Goal: Check status: Check status

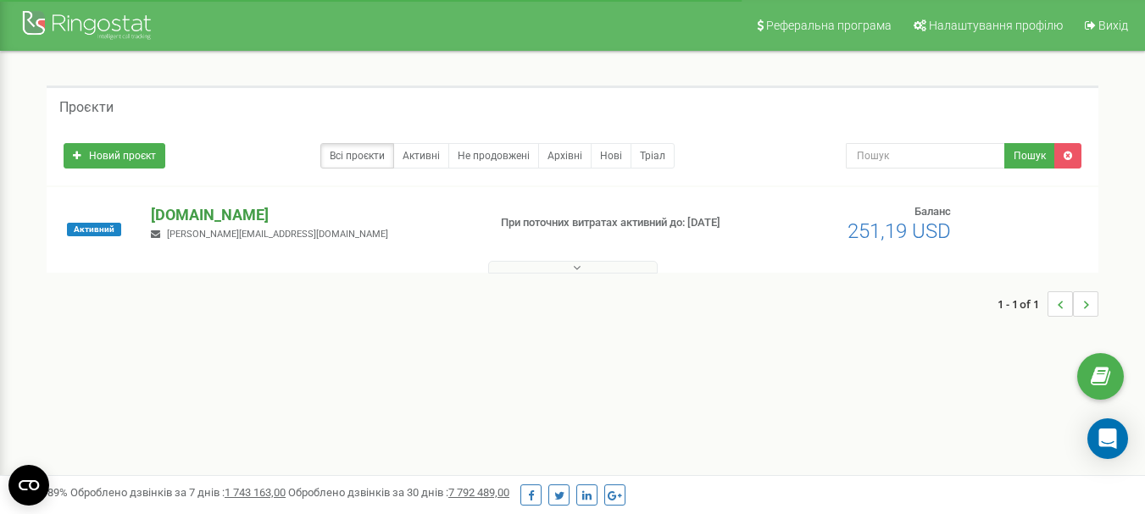
click at [186, 209] on p "[DOMAIN_NAME]" at bounding box center [312, 215] width 322 height 22
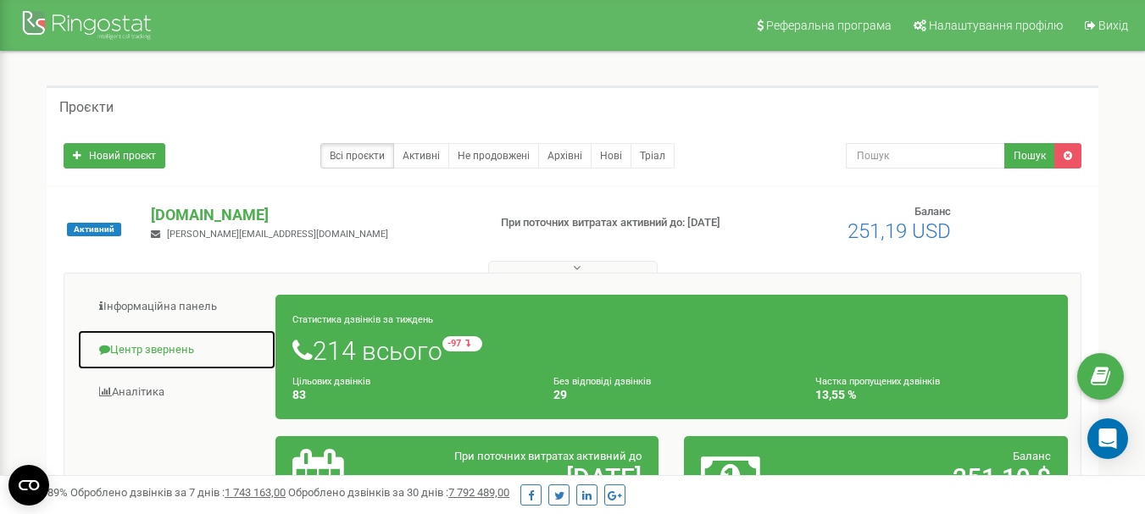
click at [169, 350] on link "Центр звернень" at bounding box center [176, 351] width 199 height 42
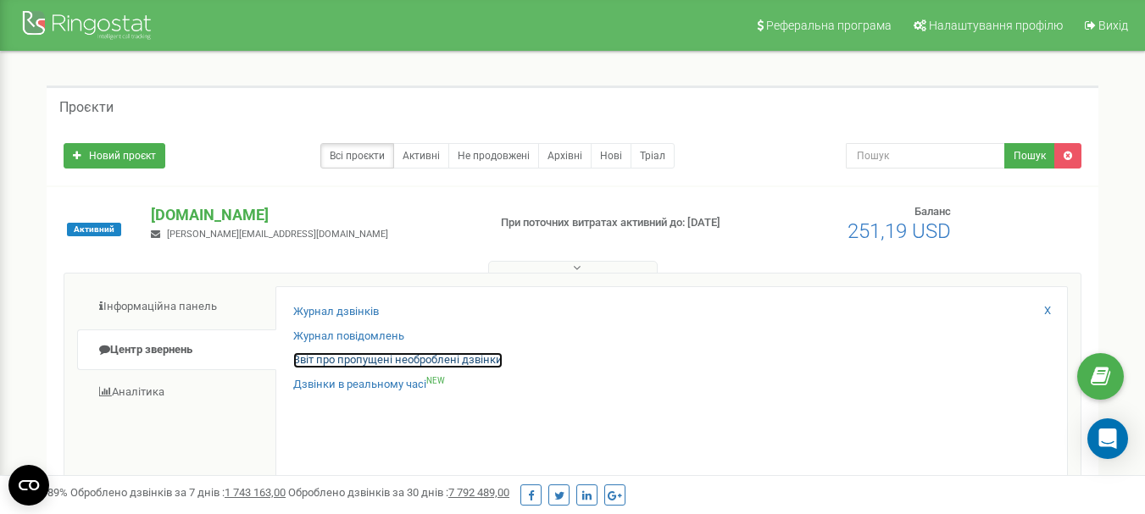
click at [363, 360] on link "Звіт про пропущені необроблені дзвінки" at bounding box center [397, 360] width 209 height 16
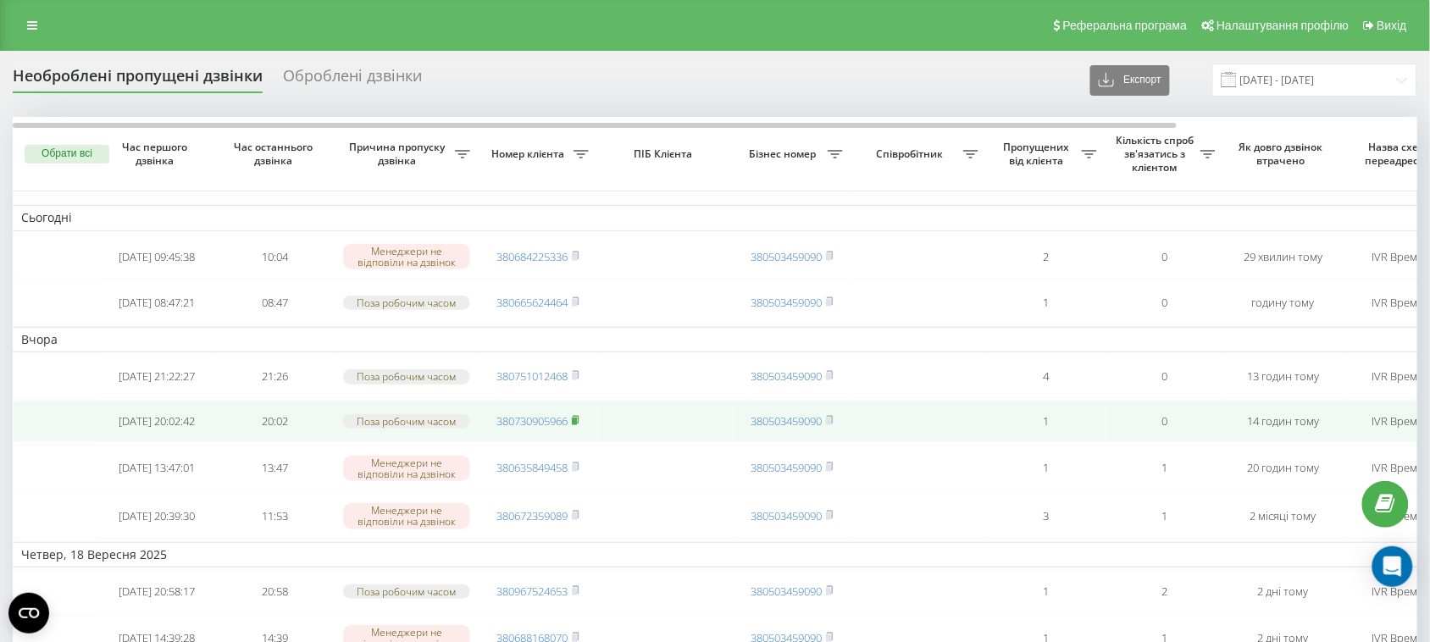
click at [578, 425] on icon at bounding box center [576, 420] width 8 height 10
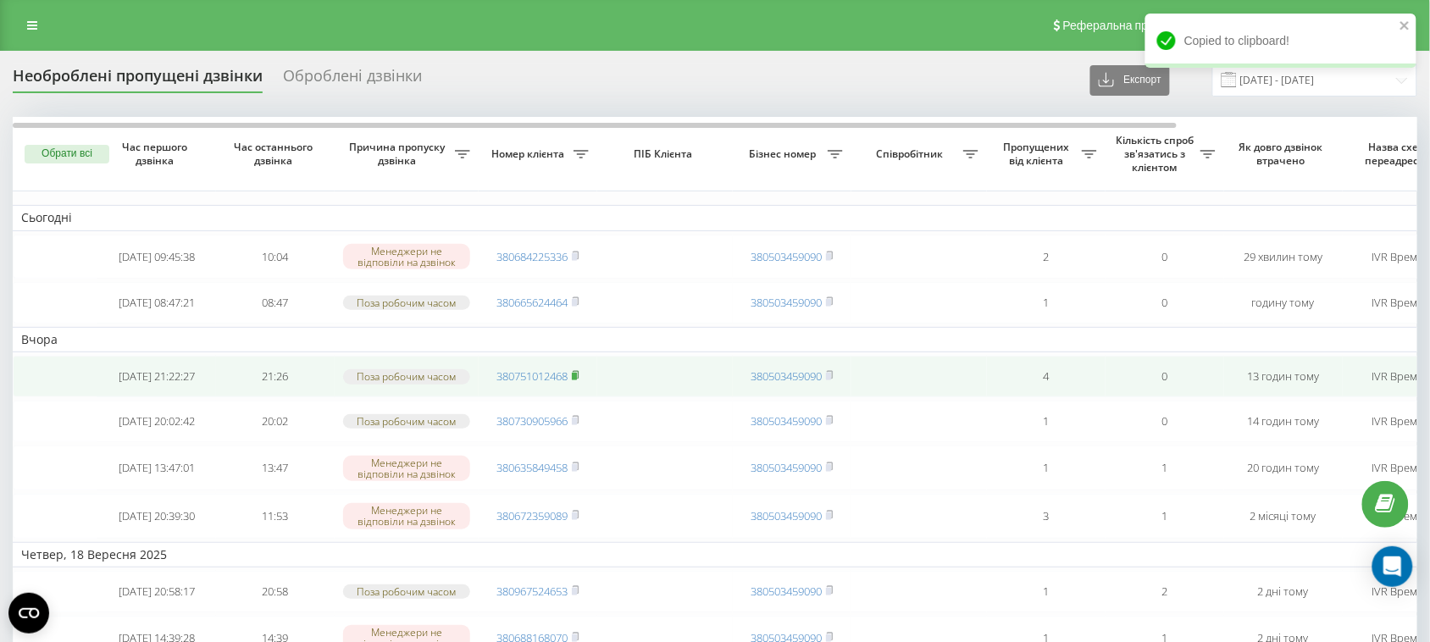
click at [576, 380] on icon at bounding box center [576, 375] width 8 height 10
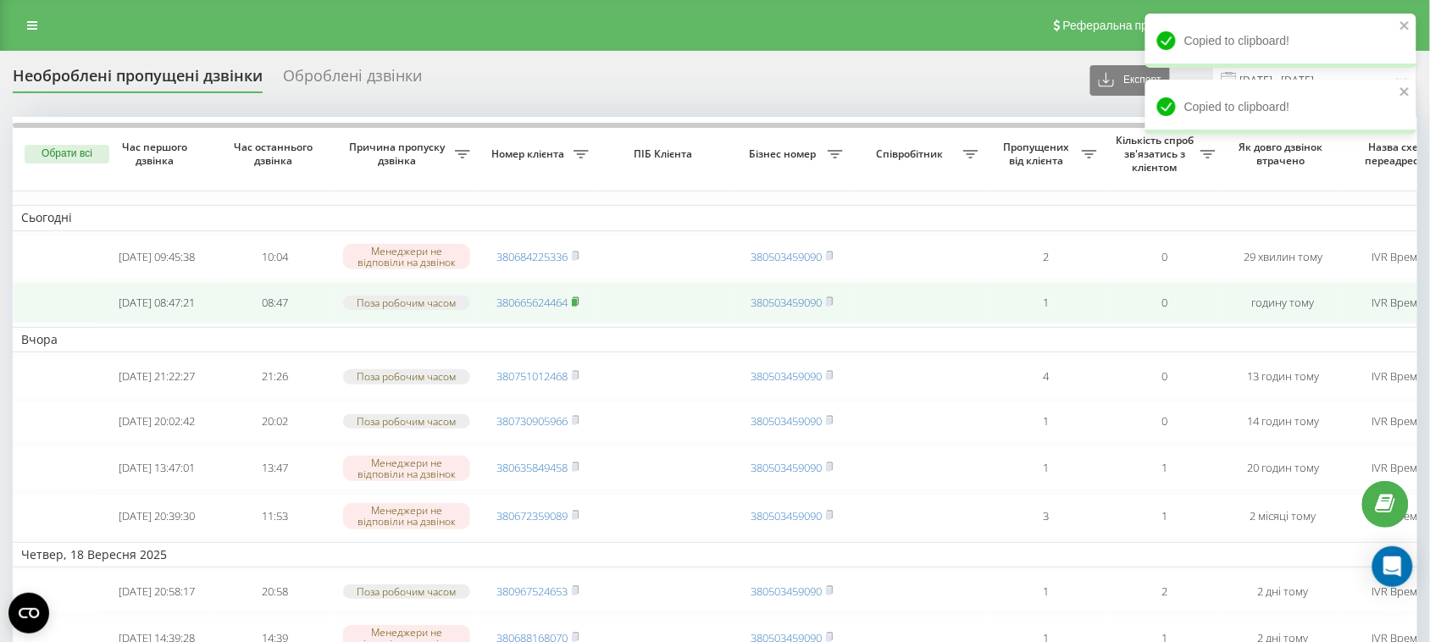
click at [577, 307] on icon at bounding box center [576, 302] width 8 height 10
drag, startPoint x: 577, startPoint y: 319, endPoint x: 580, endPoint y: 335, distance: 15.6
click at [578, 307] on icon at bounding box center [576, 302] width 8 height 10
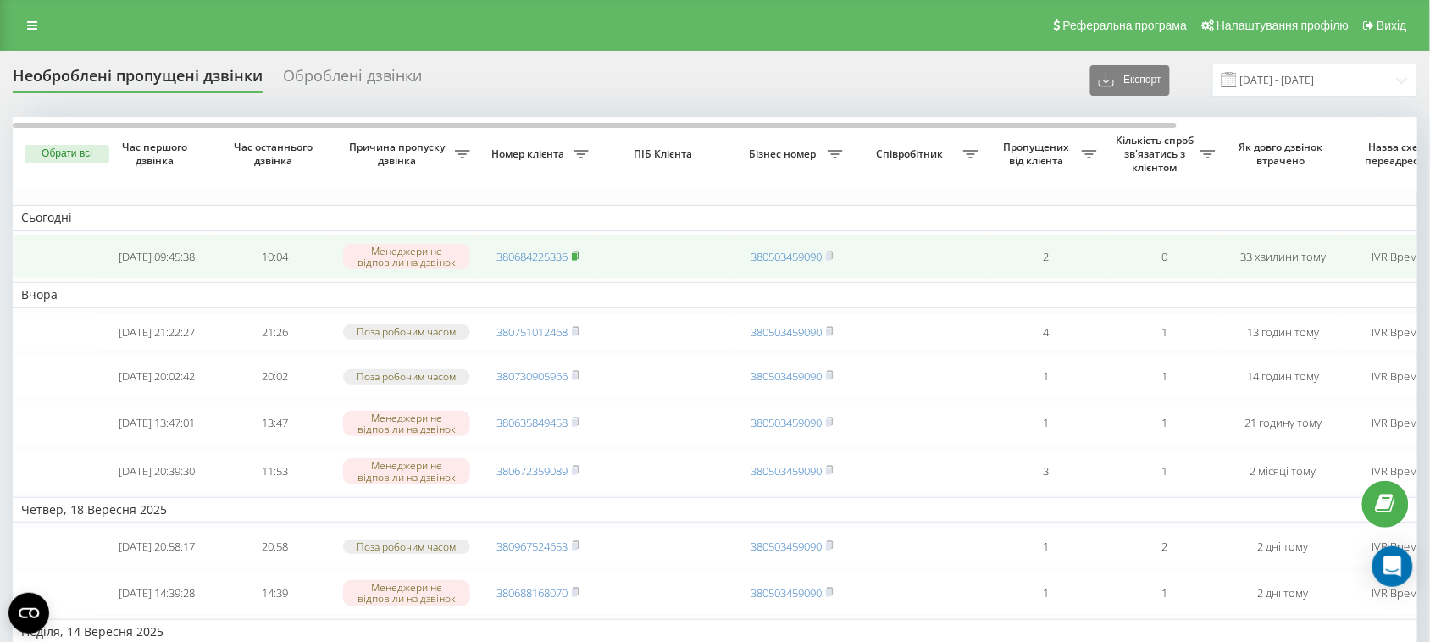
click at [577, 259] on icon at bounding box center [576, 256] width 8 height 10
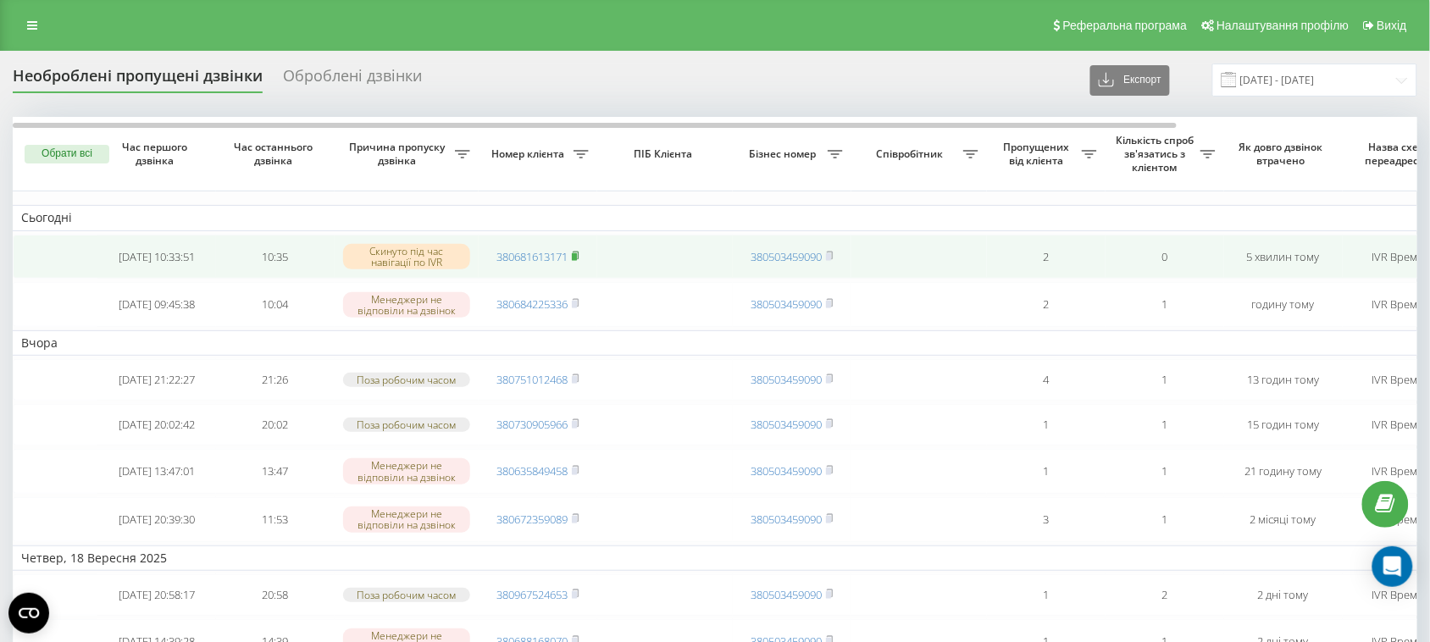
click at [576, 255] on span at bounding box center [576, 256] width 8 height 15
click at [577, 261] on rect at bounding box center [574, 257] width 5 height 8
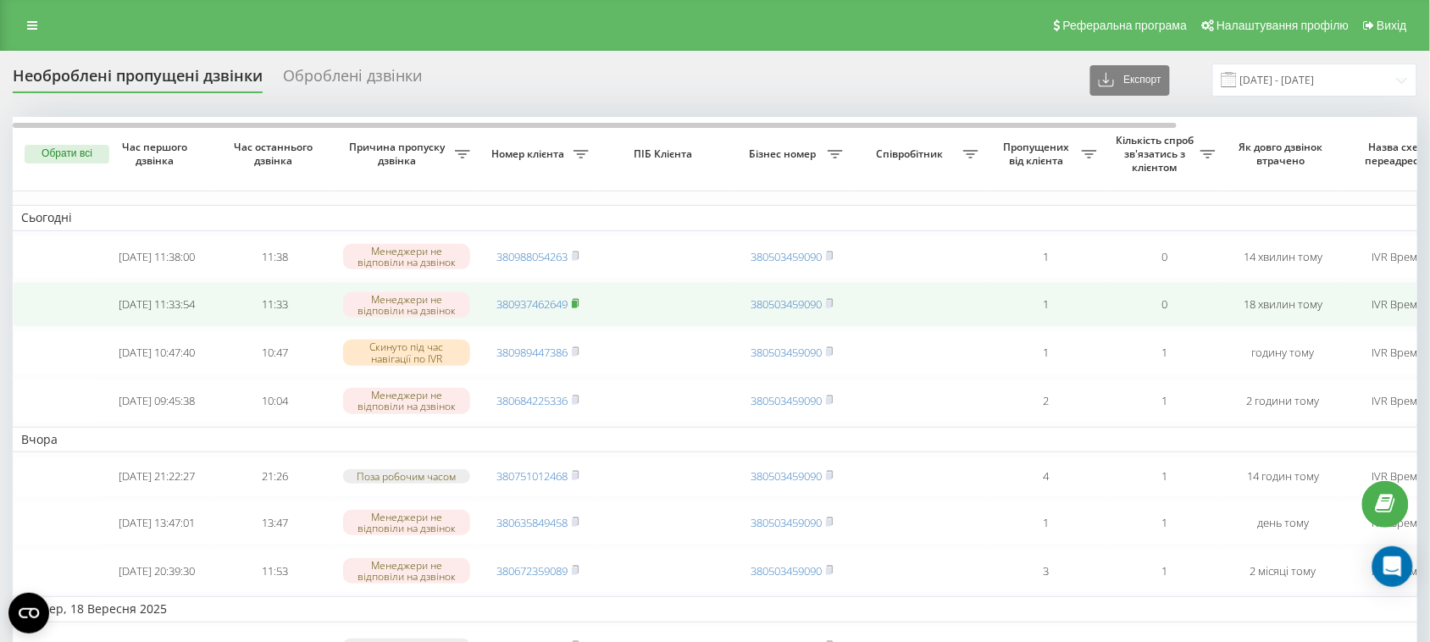
click at [577, 308] on rect at bounding box center [574, 305] width 5 height 8
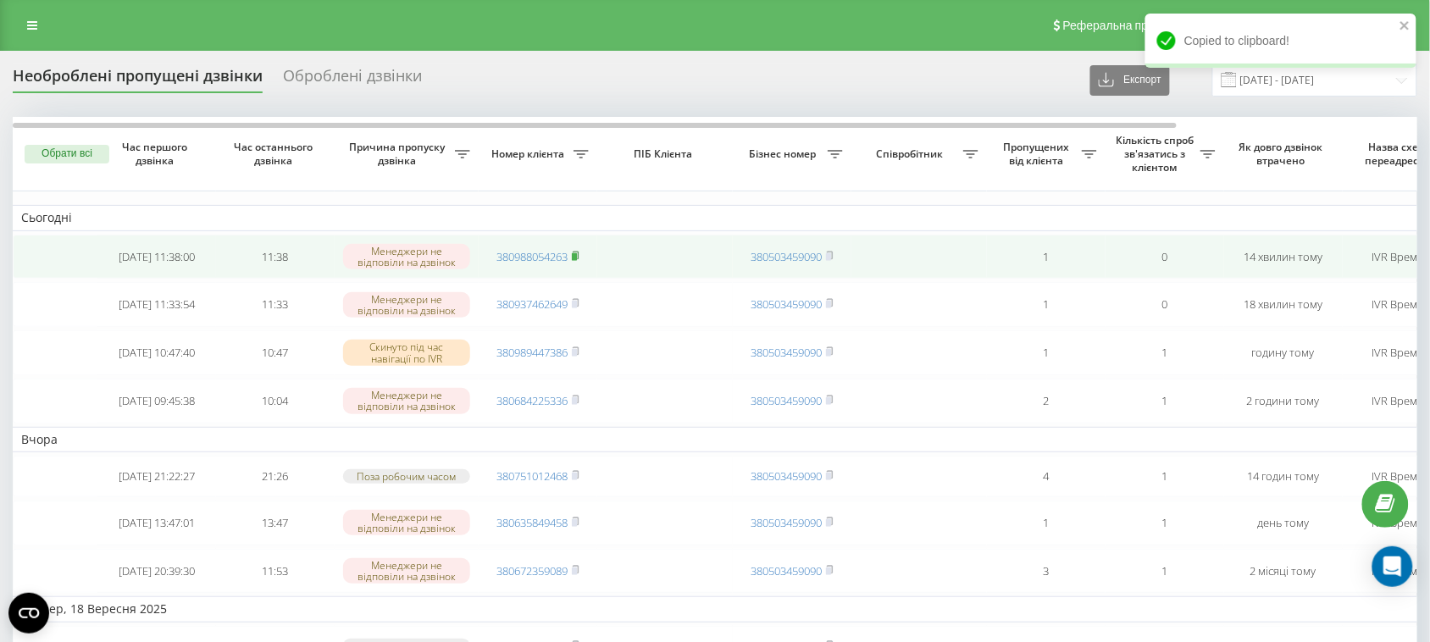
click at [578, 258] on icon at bounding box center [576, 255] width 6 height 8
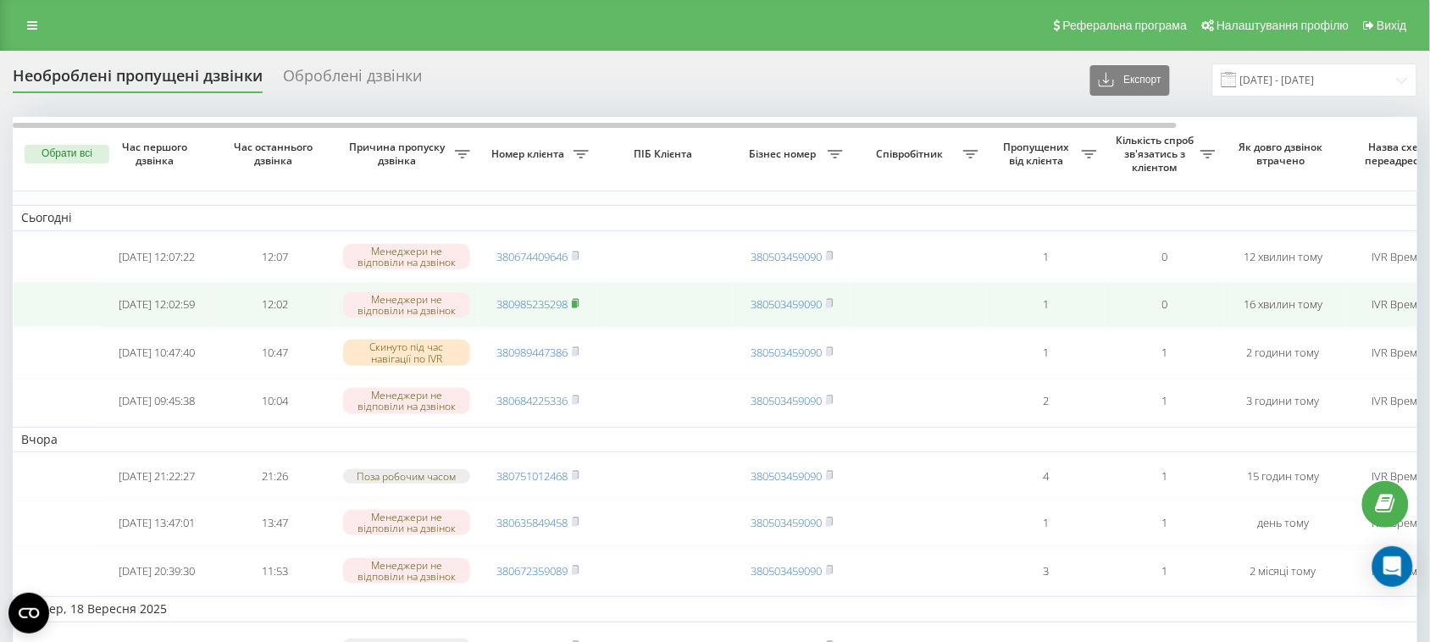
click at [577, 308] on rect at bounding box center [574, 305] width 5 height 8
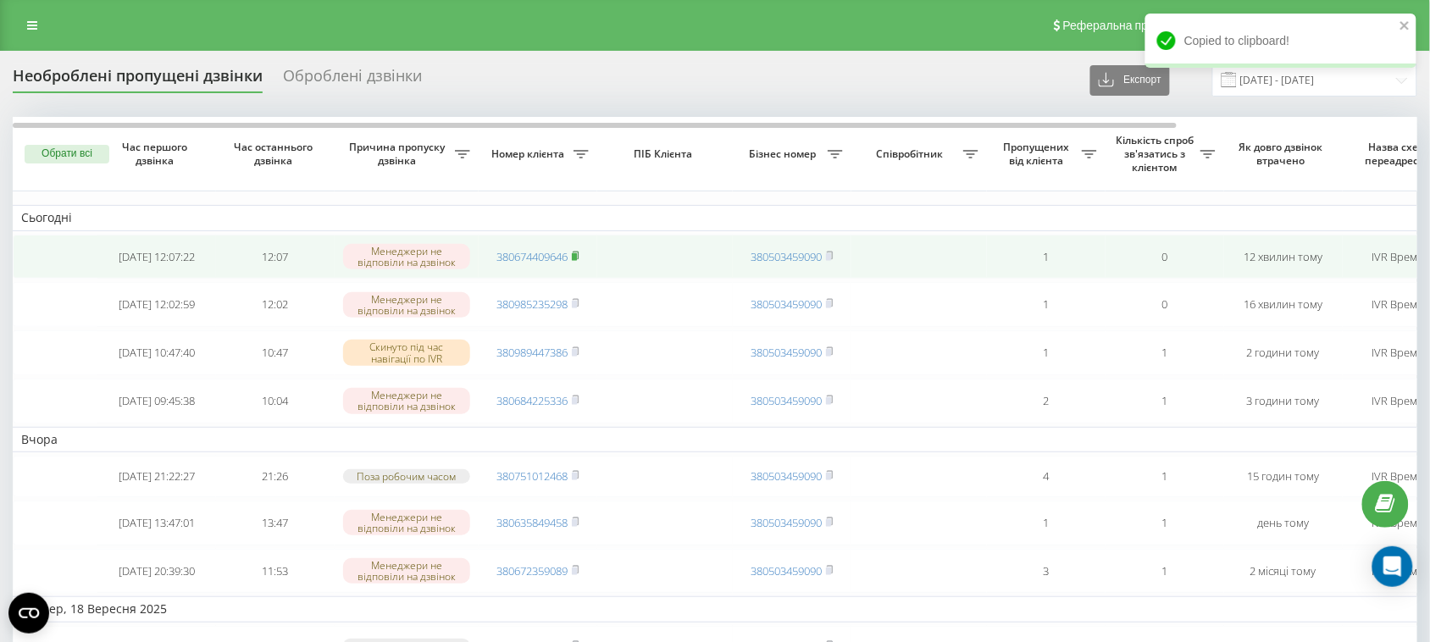
click at [577, 261] on rect at bounding box center [574, 257] width 5 height 8
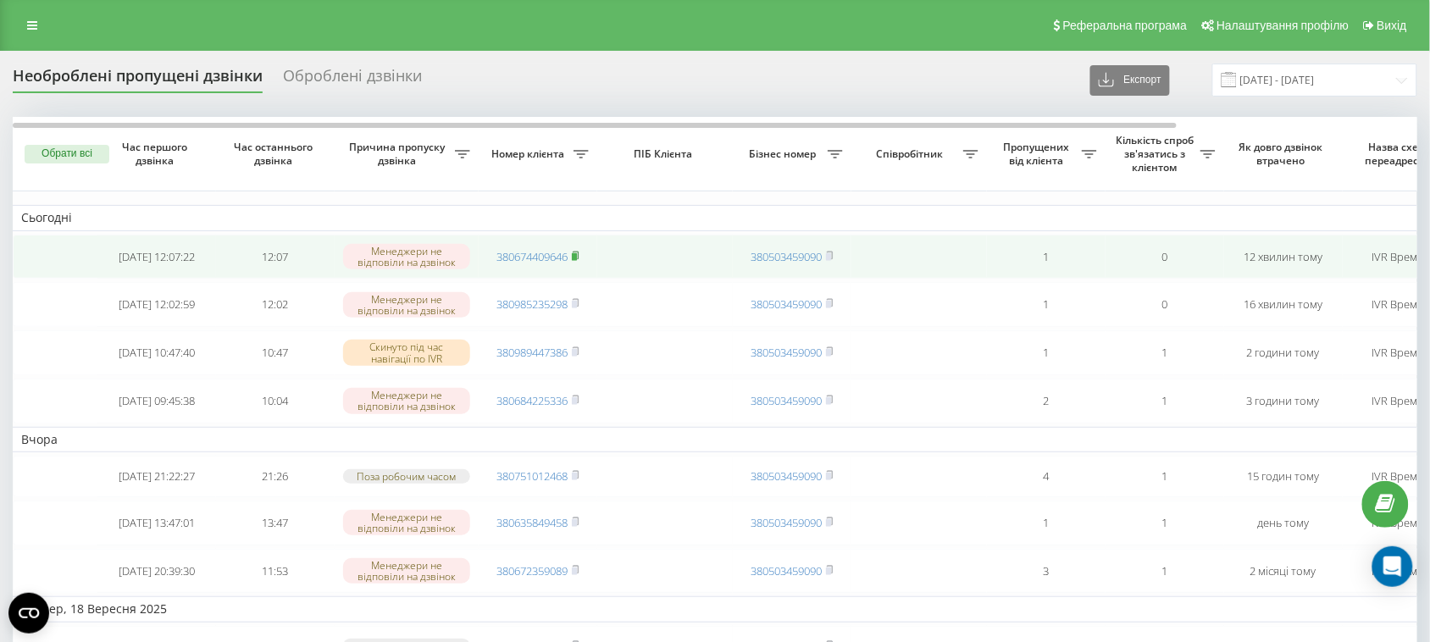
click at [577, 261] on rect at bounding box center [574, 257] width 5 height 8
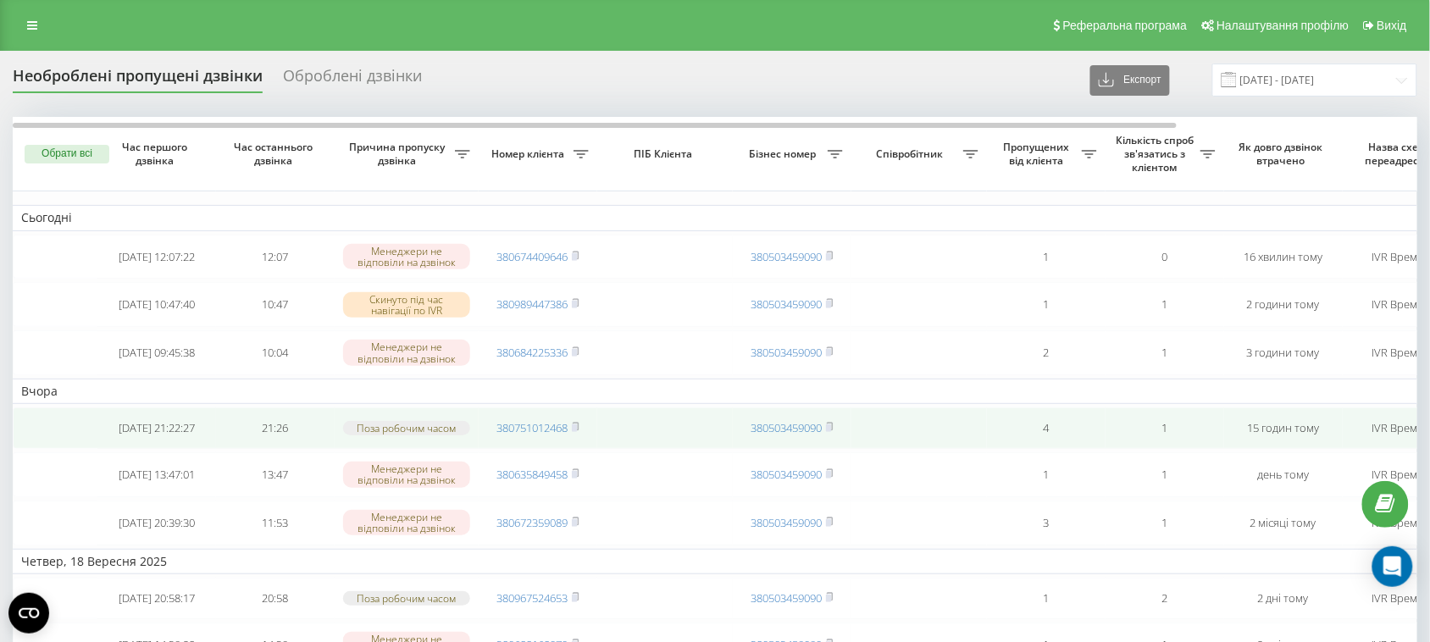
drag, startPoint x: 578, startPoint y: 259, endPoint x: 676, endPoint y: 485, distance: 245.9
click at [578, 260] on icon at bounding box center [576, 256] width 8 height 10
